Goal: Find contact information: Find contact information

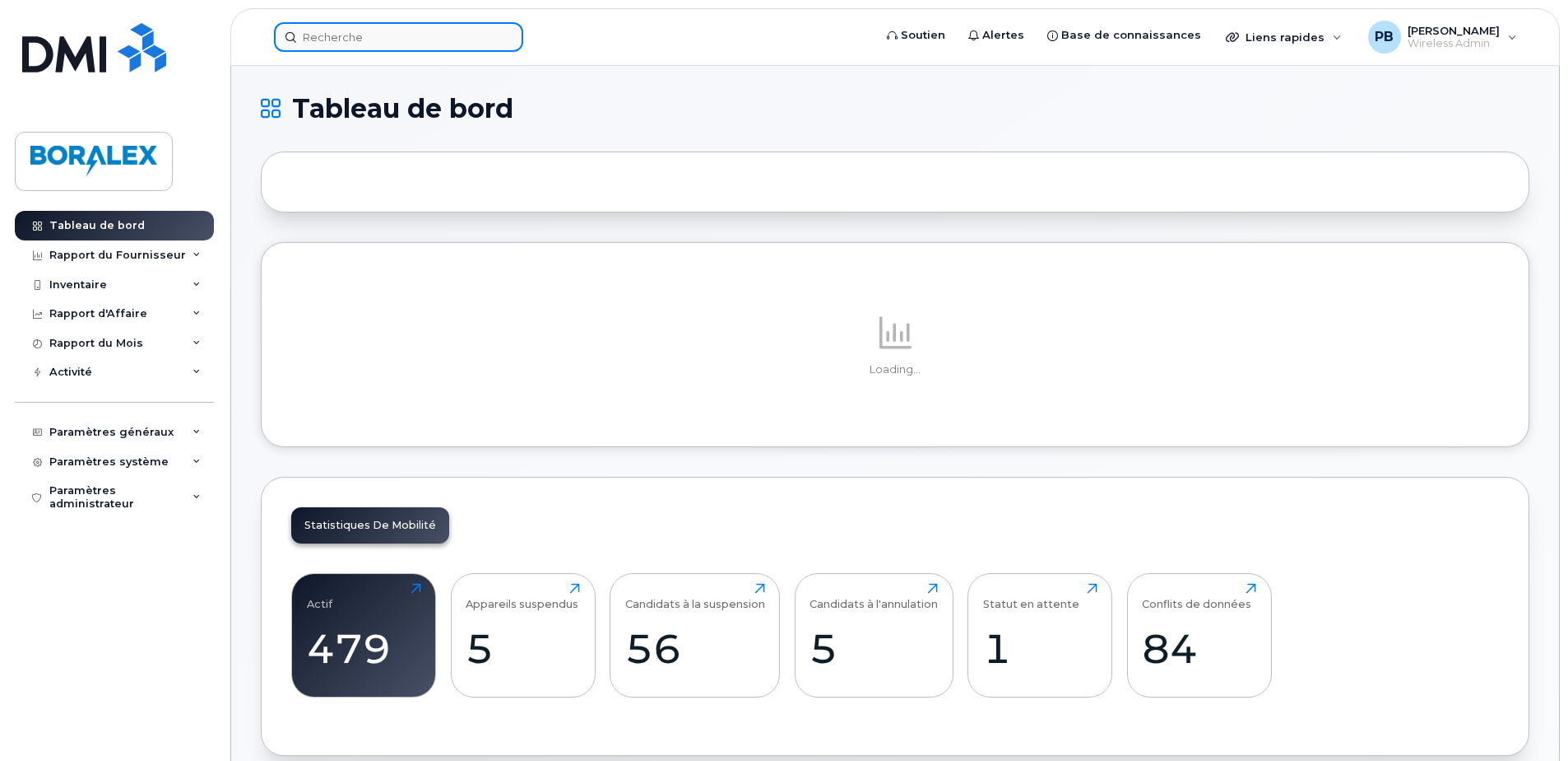
click at [366, 42] on input at bounding box center [399, 37] width 249 height 29
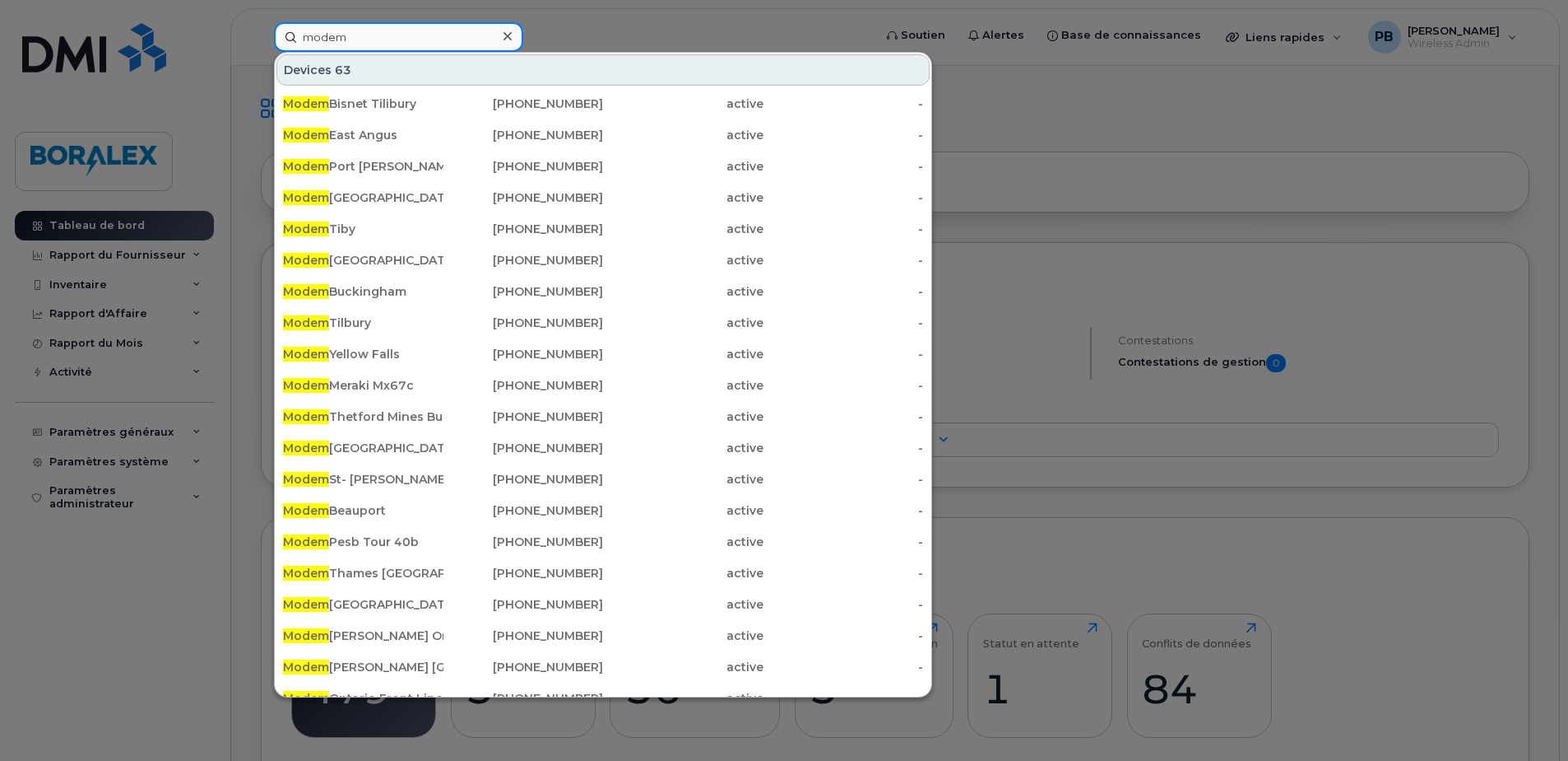
click at [366, 25] on input "modem" at bounding box center [399, 37] width 249 height 29
drag, startPoint x: 363, startPoint y: 34, endPoint x: 233, endPoint y: 34, distance: 130.0
click at [260, 34] on div "modem Devices 63 Modem Bisnet Tilibury 514-258-6087 active - Modem East Angus 5…" at bounding box center [568, 37] width 614 height 29
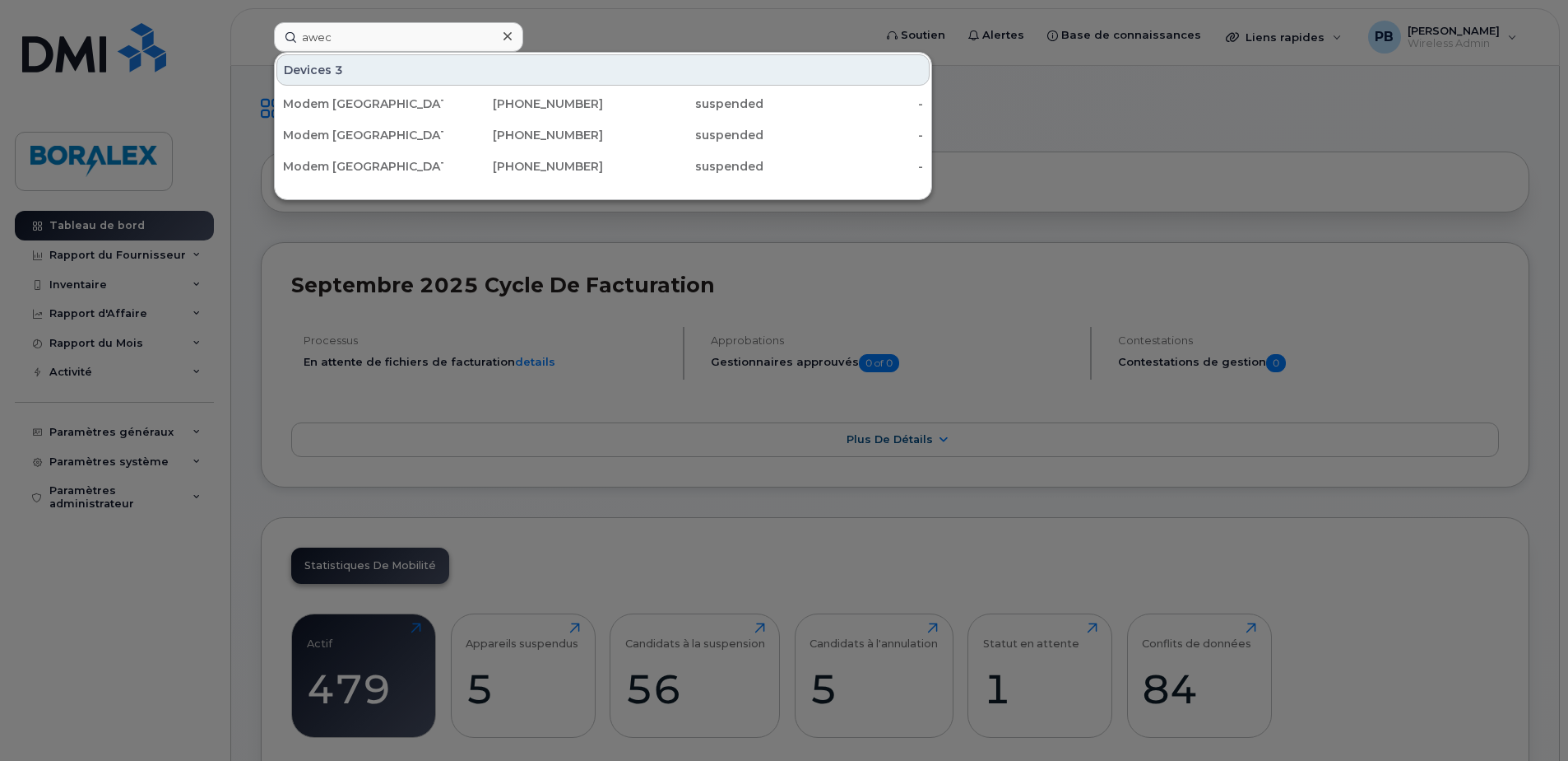
drag, startPoint x: 1064, startPoint y: 100, endPoint x: 696, endPoint y: 4, distance: 380.3
click at [1063, 99] on div at bounding box center [784, 380] width 1568 height 761
drag, startPoint x: 339, startPoint y: 37, endPoint x: 247, endPoint y: 27, distance: 92.5
click at [260, 27] on div "awec Devices 3 Modem Alberta Awec 3 819-352-1598 suspended - Modem Alberta Awec…" at bounding box center [568, 37] width 614 height 29
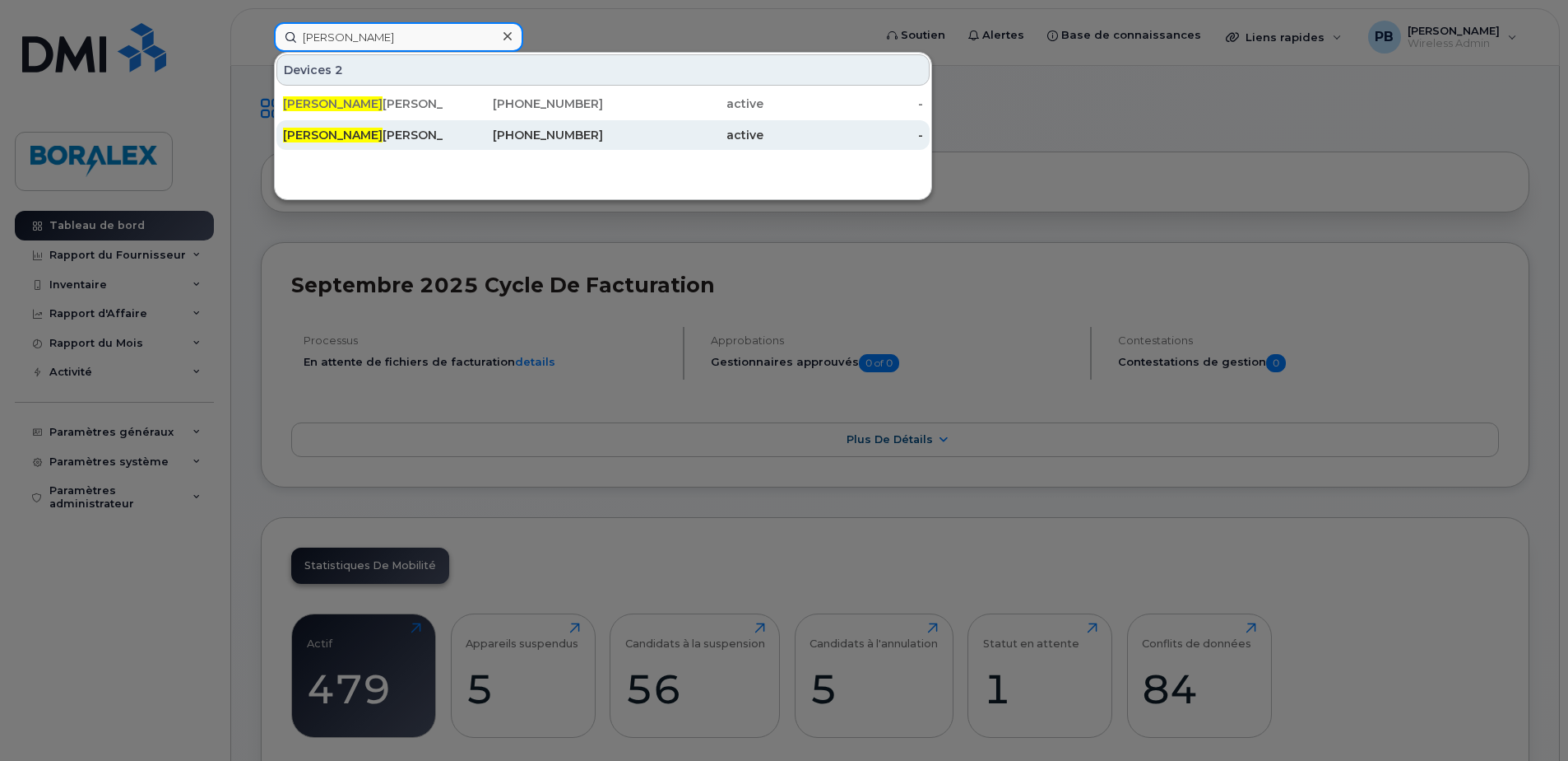
type input "dominic"
click at [376, 132] on div "Dominic Langevin" at bounding box center [363, 134] width 160 height 16
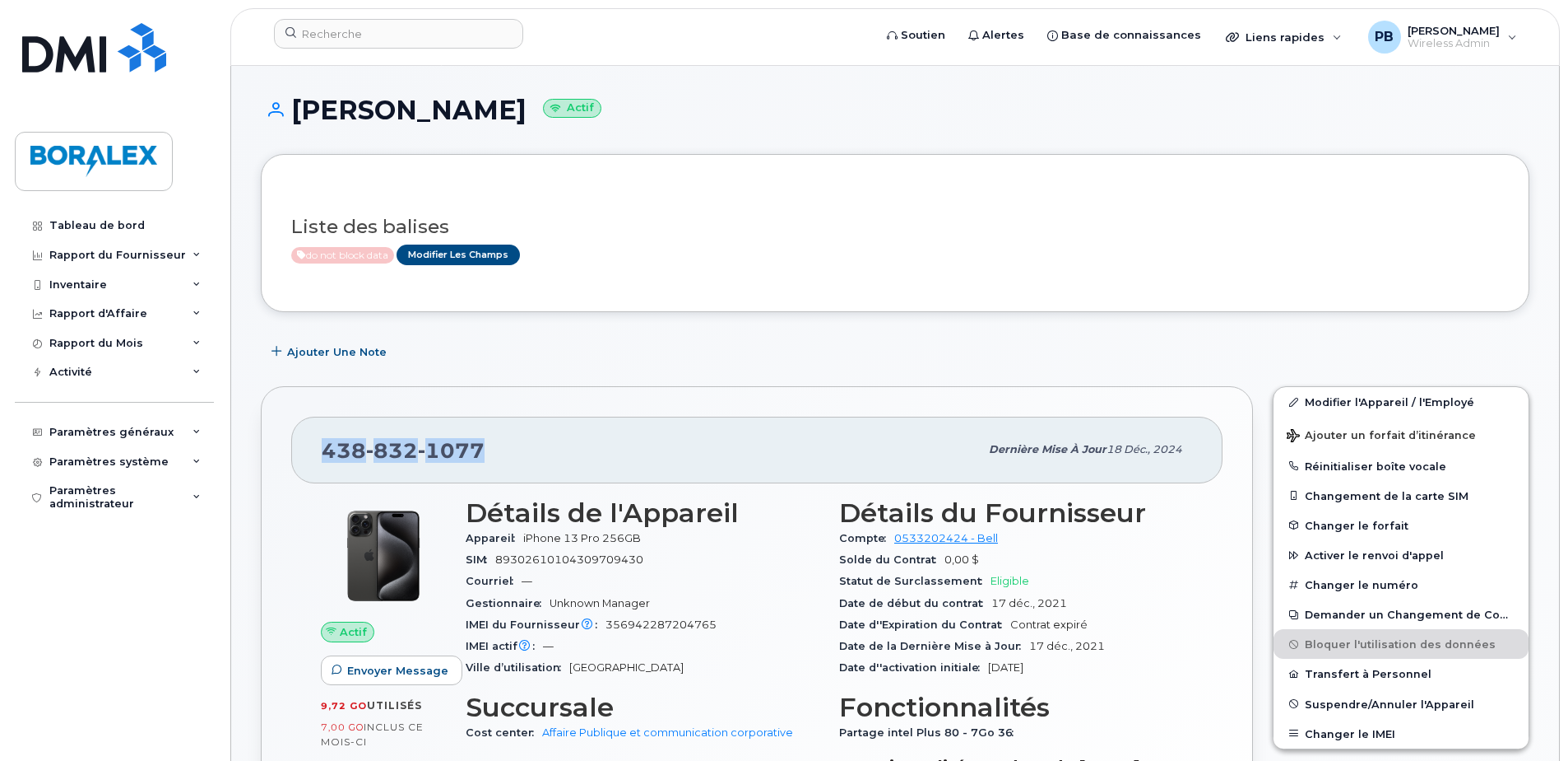
drag, startPoint x: 501, startPoint y: 445, endPoint x: 313, endPoint y: 442, distance: 188.0
click at [313, 442] on div "[PHONE_NUMBER] Dernière mise à jour 18 déc., 2024" at bounding box center [757, 449] width 931 height 66
copy span "[PHONE_NUMBER]"
click at [93, 51] on img at bounding box center [94, 48] width 144 height 49
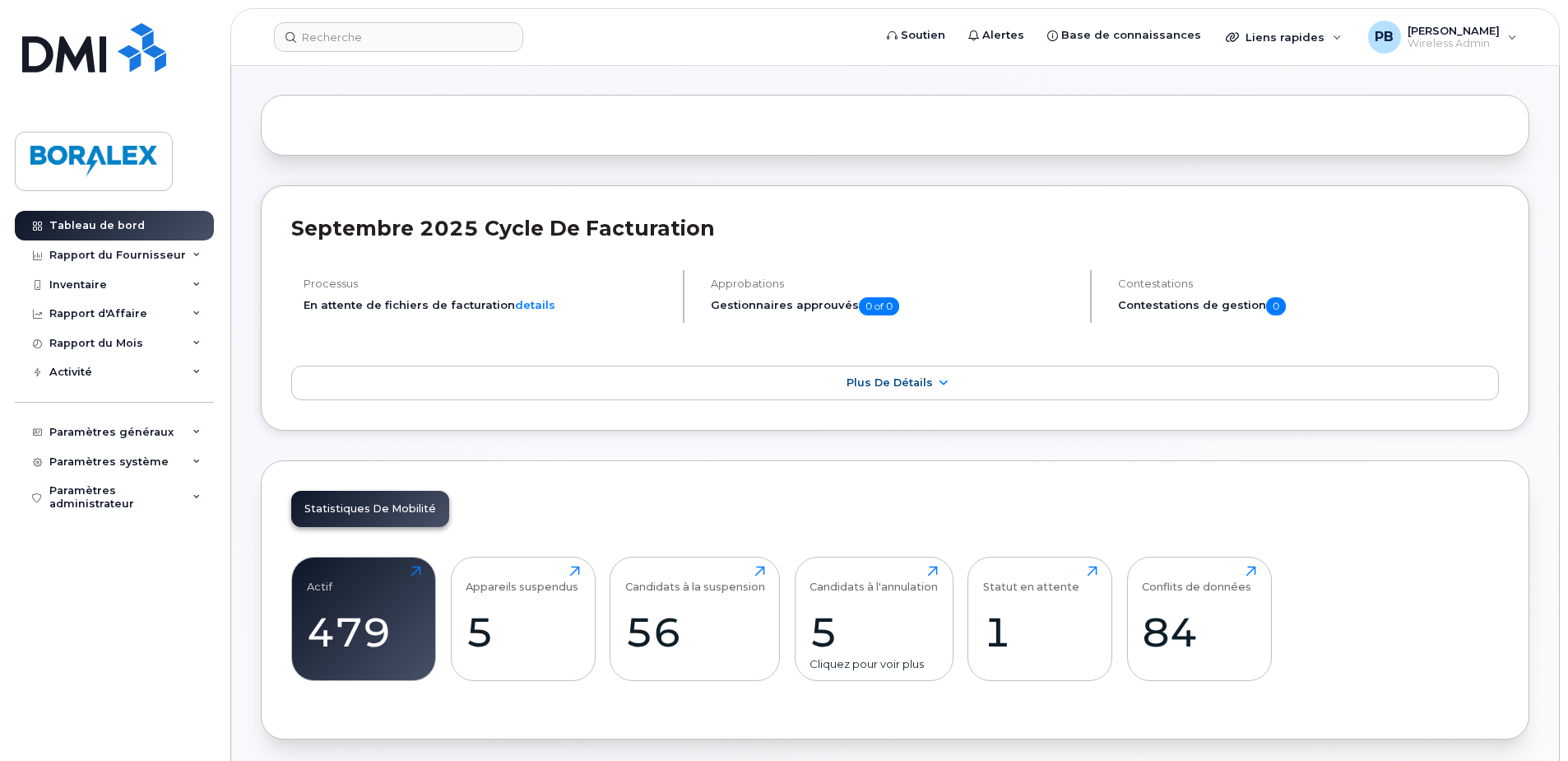
scroll to position [164, 0]
